Goal: Find specific page/section: Find specific page/section

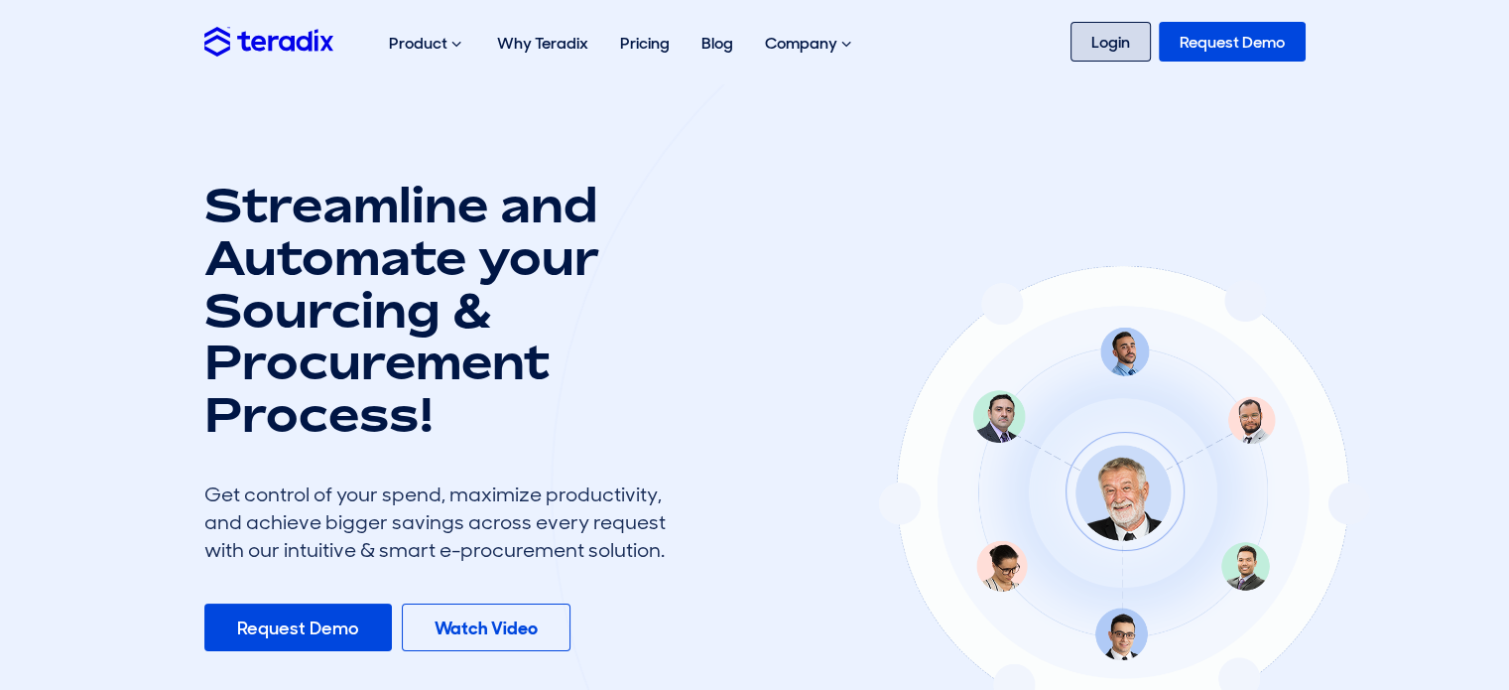
click at [1099, 53] on link "Login" at bounding box center [1111, 42] width 80 height 40
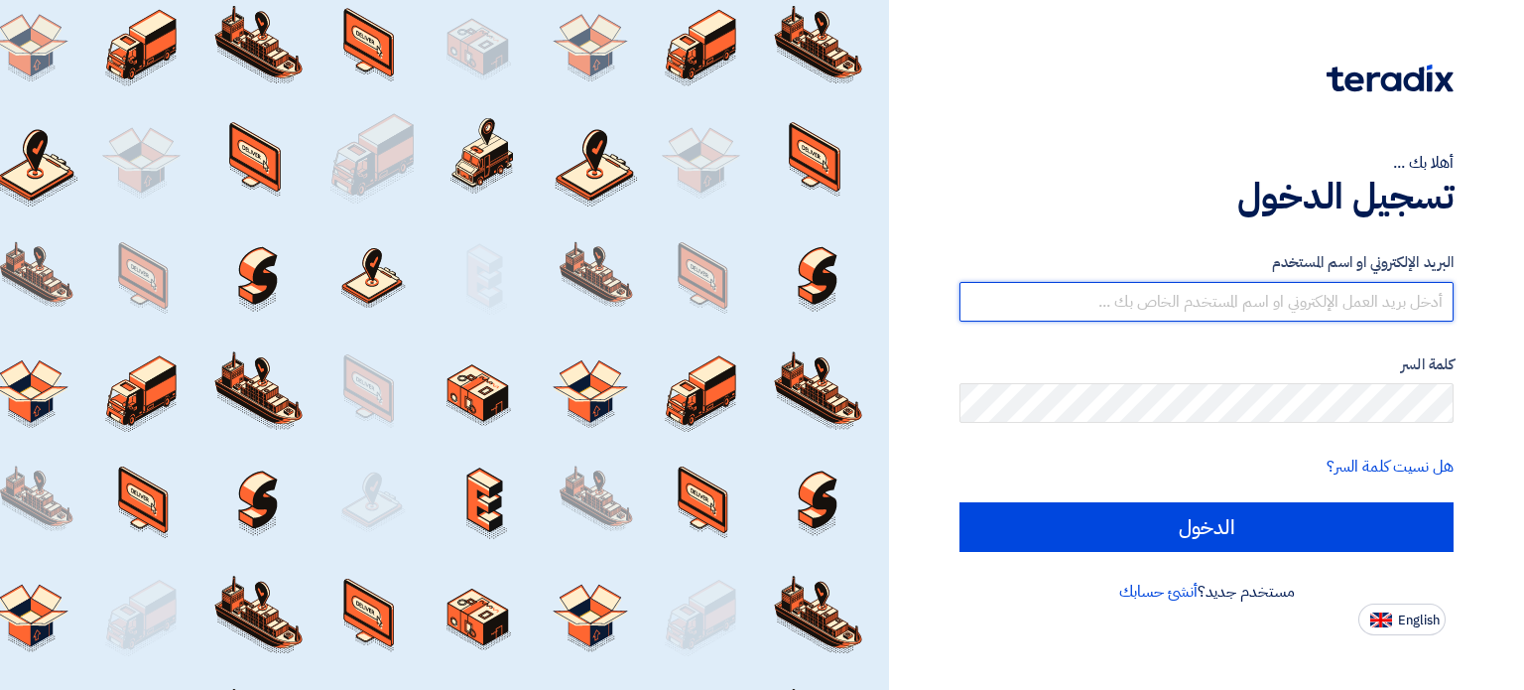
type input "[PERSON_NAME][EMAIL_ADDRESS][PERSON_NAME][DOMAIN_NAME]"
click at [1165, 301] on input "[PERSON_NAME][EMAIL_ADDRESS][PERSON_NAME][DOMAIN_NAME]" at bounding box center [1206, 302] width 494 height 40
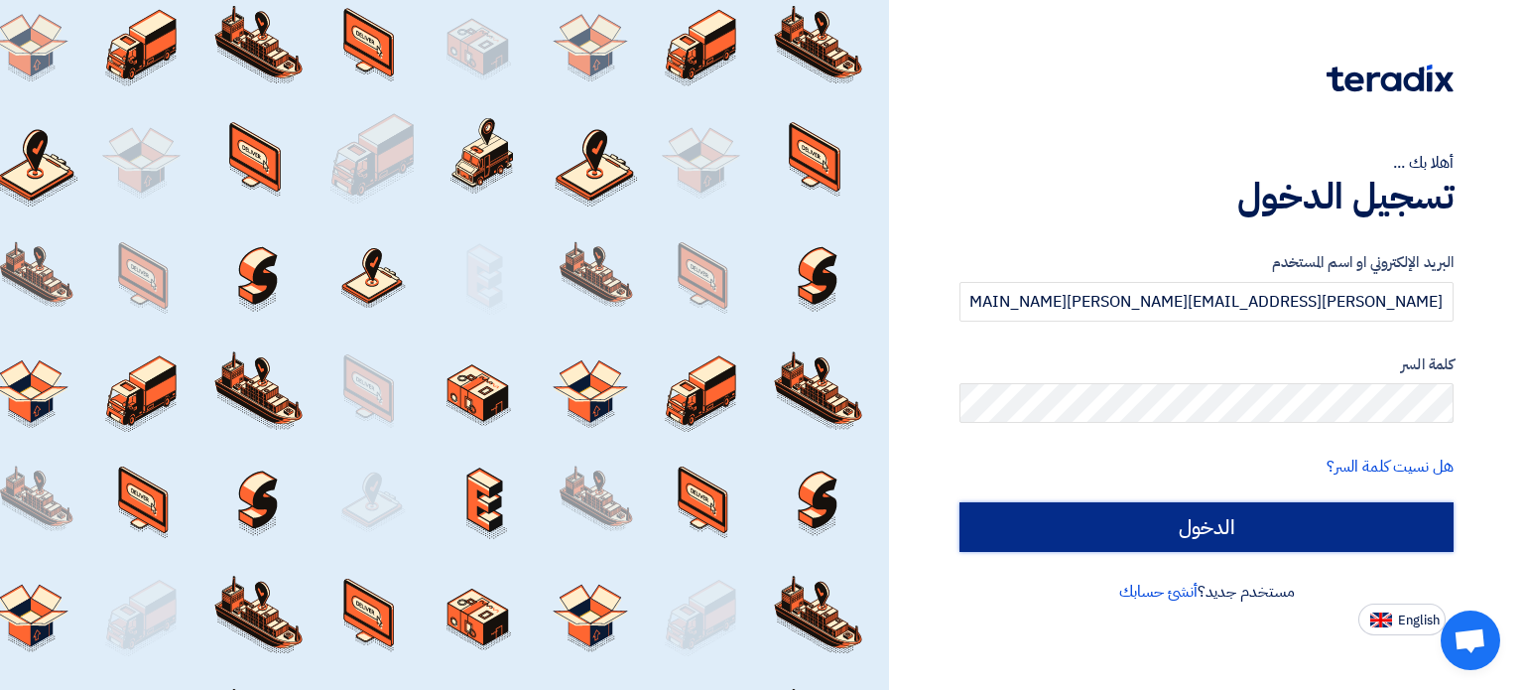
click at [1192, 523] on input "الدخول" at bounding box center [1206, 527] width 494 height 50
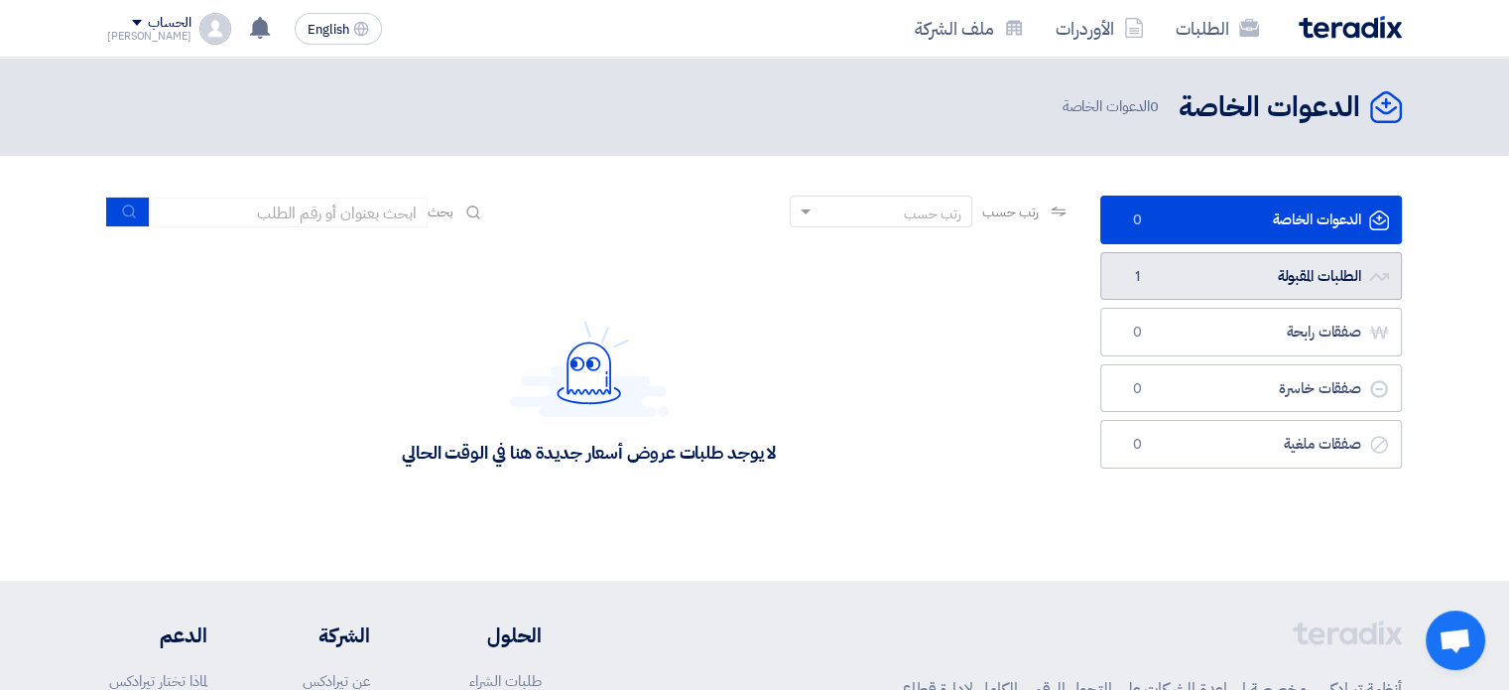
click at [1155, 273] on link "الطلبات المقبولة الطلبات المقبولة 1" at bounding box center [1251, 276] width 302 height 49
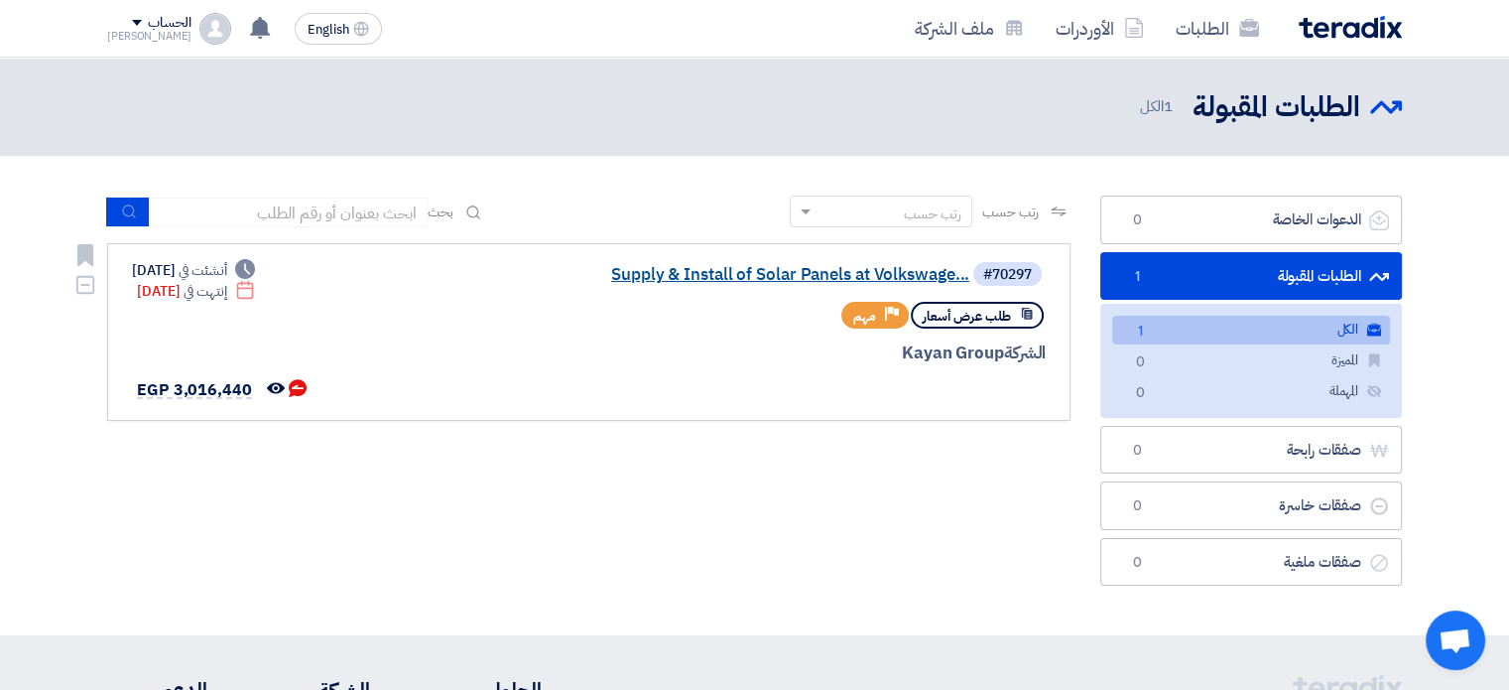
click at [665, 277] on link "Supply & Install of Solar Panels at Volkswage..." at bounding box center [770, 275] width 397 height 18
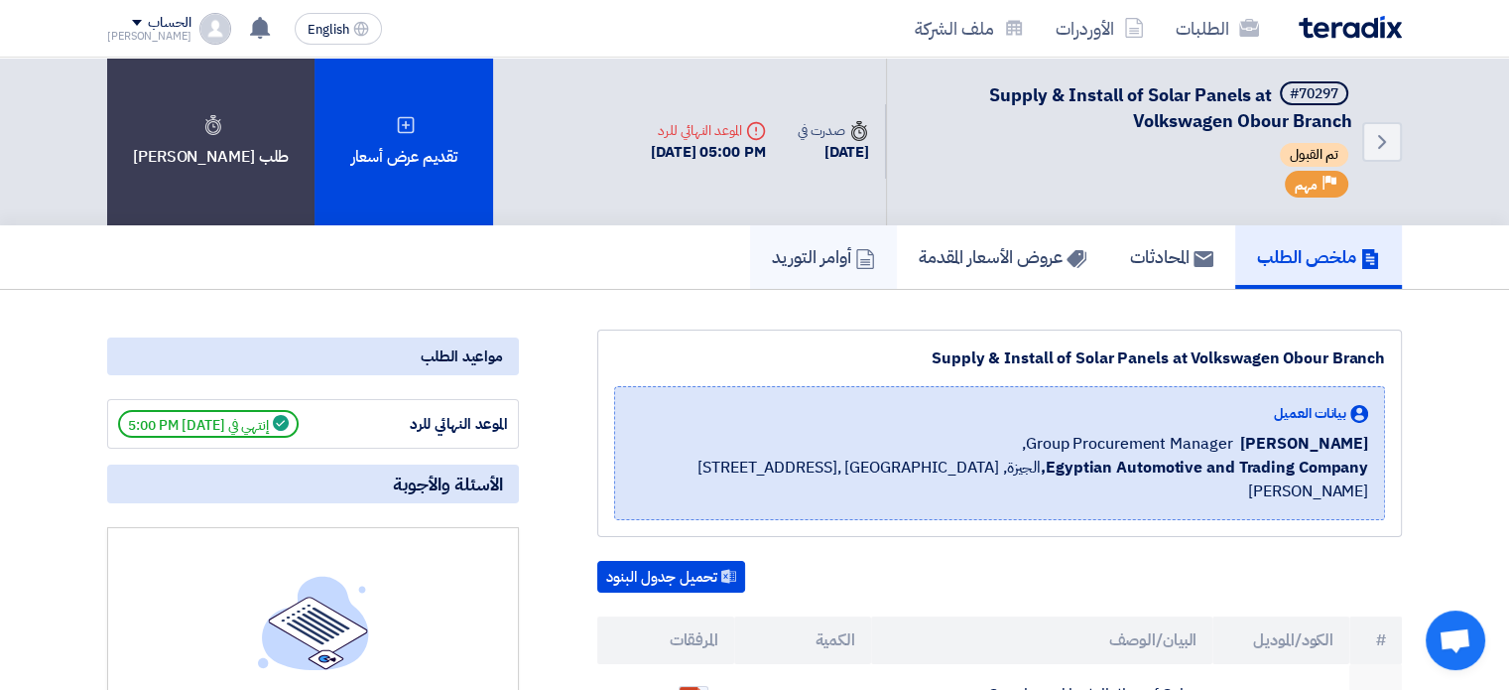
click at [787, 261] on h5 "أوامر التوريد" at bounding box center [823, 256] width 103 height 23
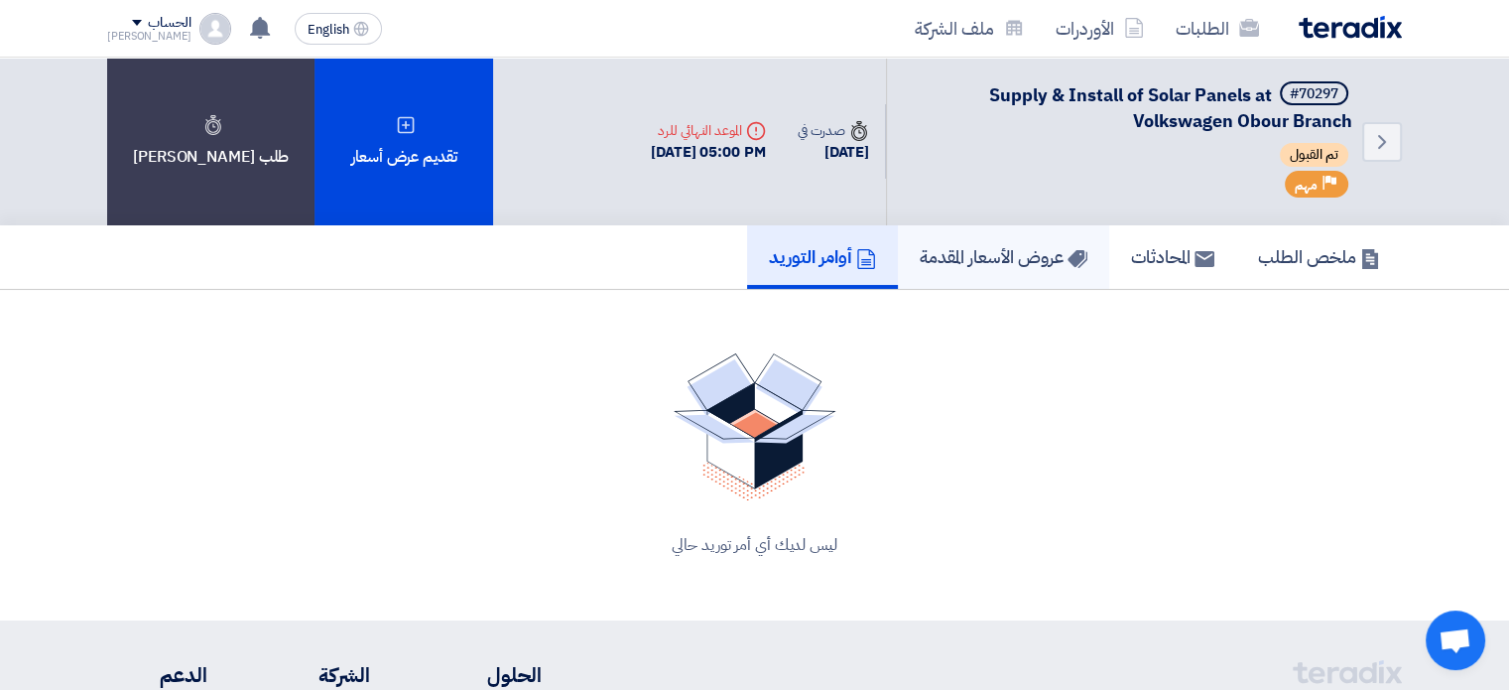
click at [951, 261] on h5 "عروض الأسعار المقدمة" at bounding box center [1004, 256] width 168 height 23
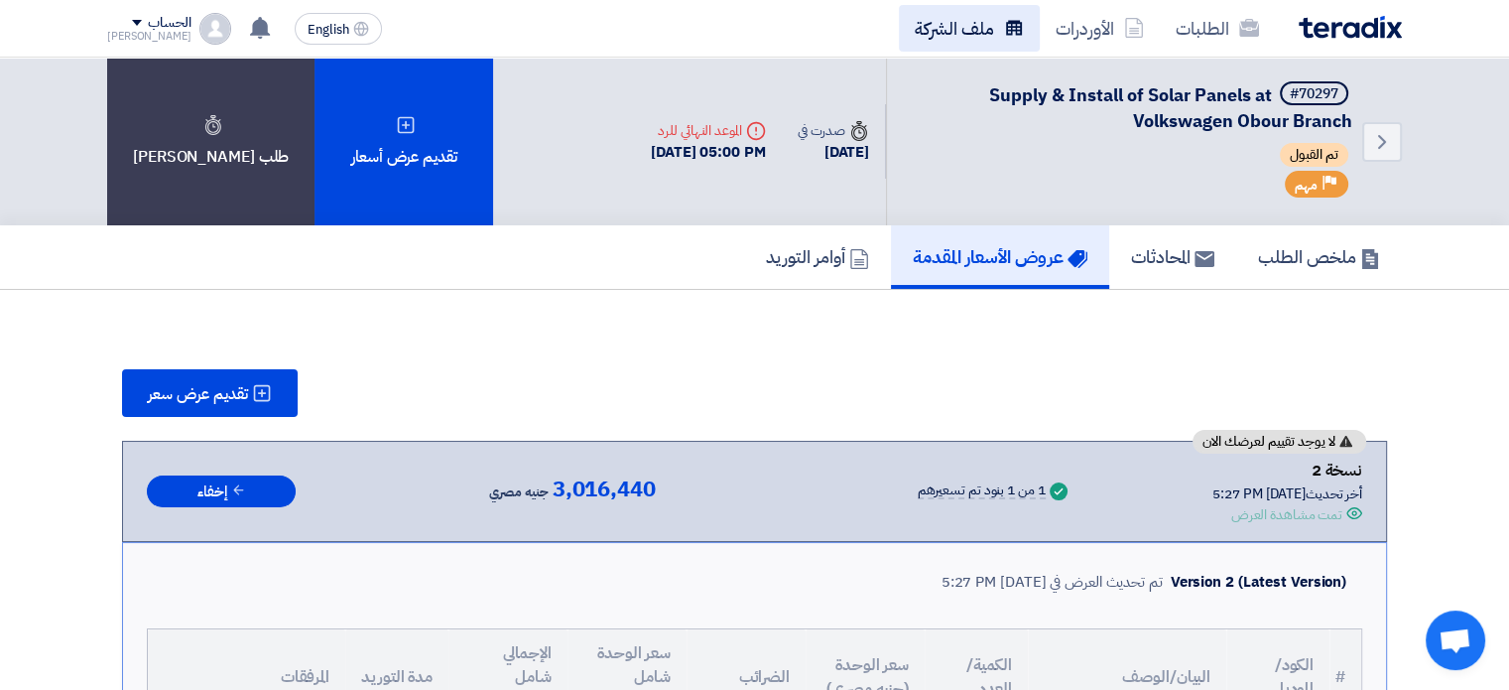
click at [968, 7] on link "ملف الشركة" at bounding box center [969, 28] width 141 height 47
